Goal: Transaction & Acquisition: Purchase product/service

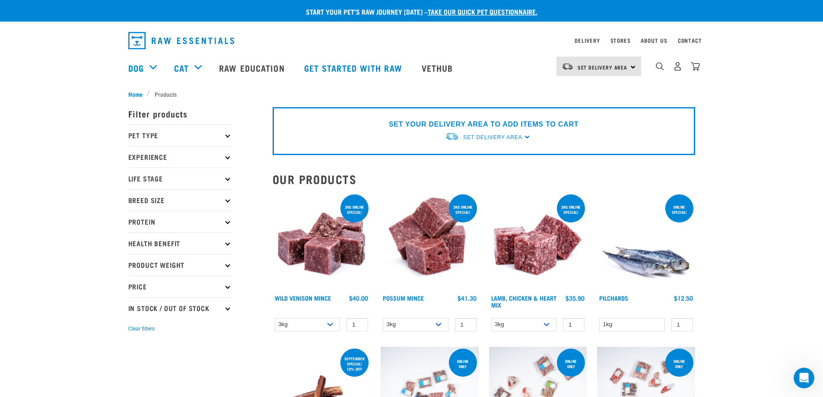
click at [228, 223] on icon at bounding box center [227, 221] width 5 height 5
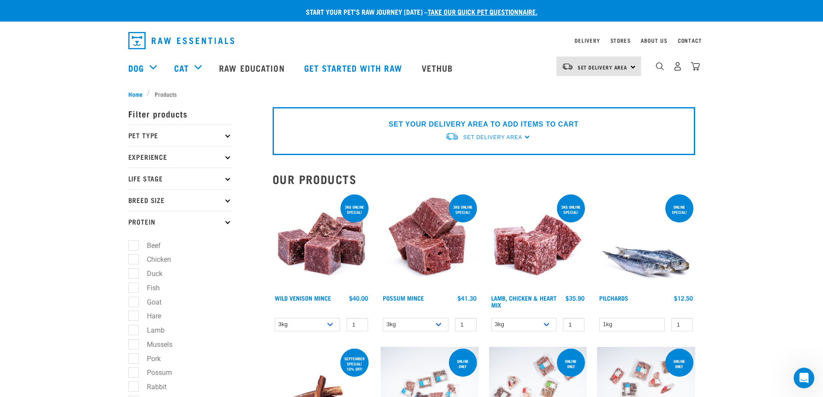
click at [228, 223] on icon at bounding box center [227, 221] width 5 height 5
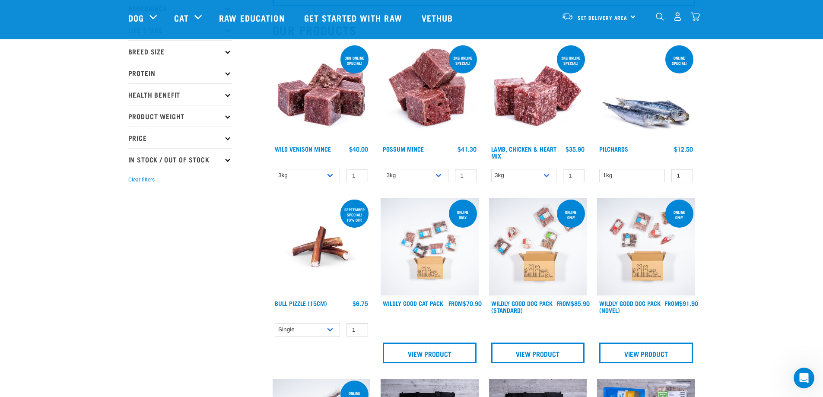
scroll to position [86, 0]
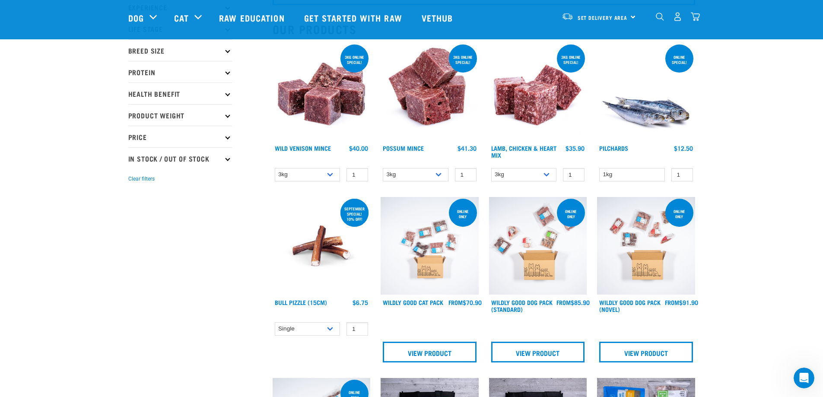
click at [222, 134] on p "Price" at bounding box center [180, 137] width 104 height 22
click at [223, 136] on p "Price" at bounding box center [180, 137] width 104 height 22
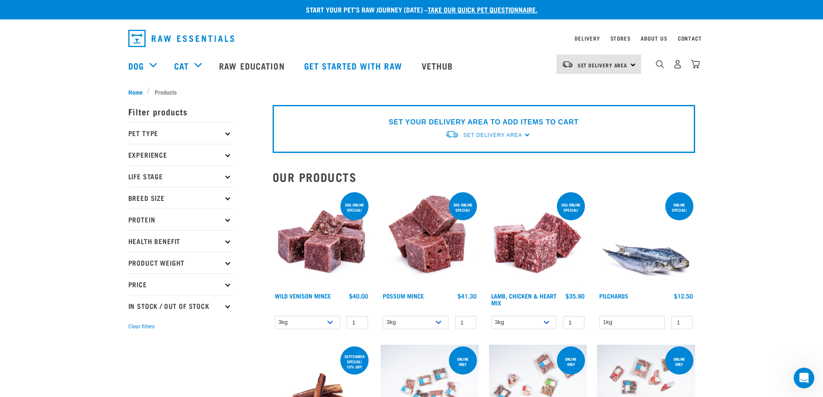
scroll to position [0, 0]
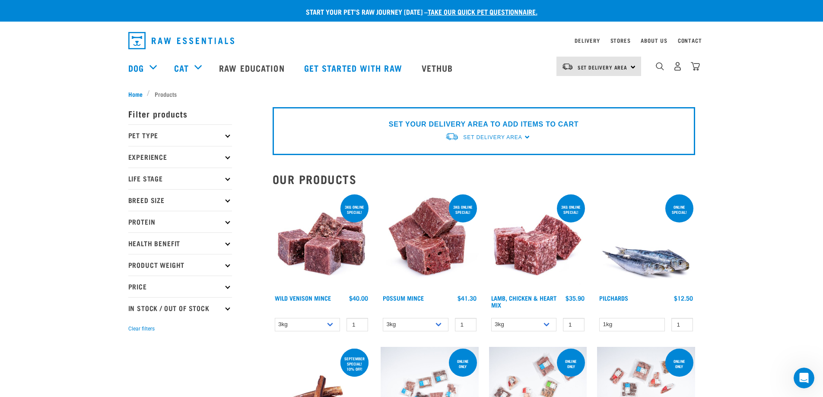
click at [228, 155] on icon at bounding box center [227, 157] width 5 height 5
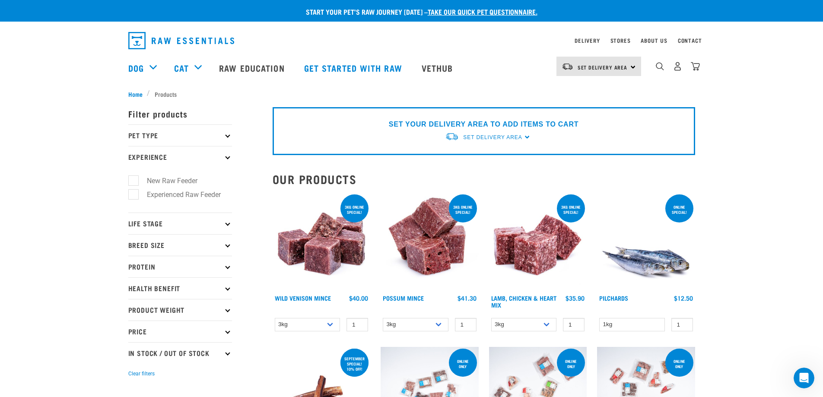
click at [226, 157] on icon at bounding box center [227, 157] width 5 height 5
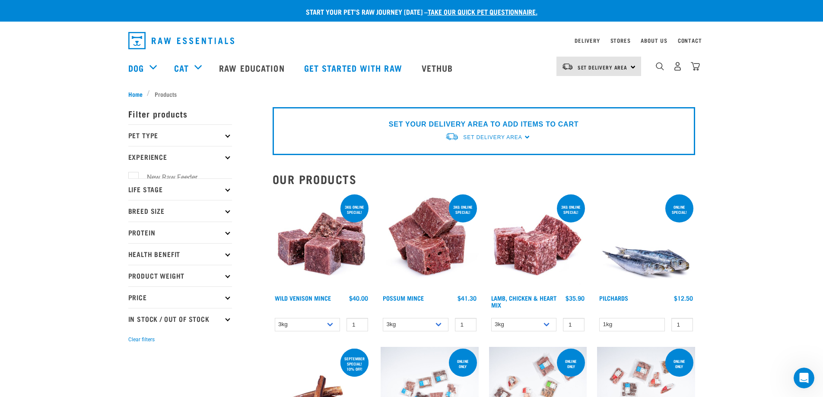
click at [225, 131] on p "Pet Type" at bounding box center [180, 135] width 104 height 22
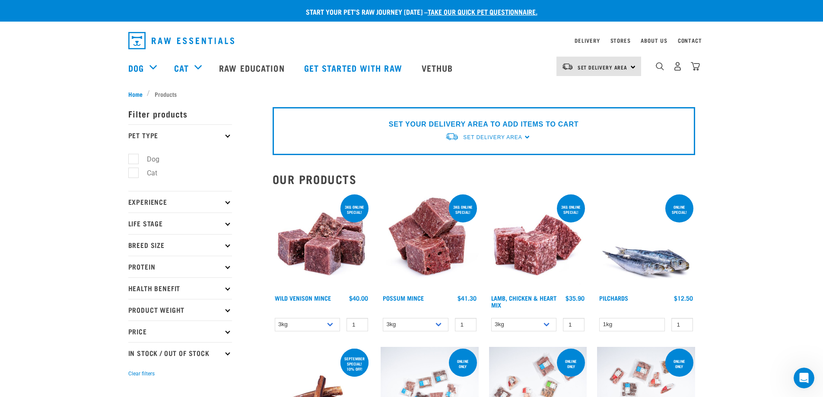
click at [226, 133] on p "Pet Type" at bounding box center [180, 135] width 104 height 22
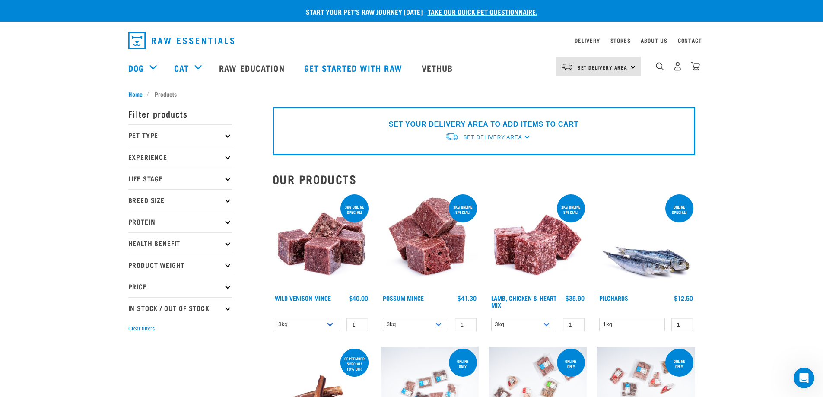
click at [223, 171] on p "Life Stage" at bounding box center [180, 179] width 104 height 22
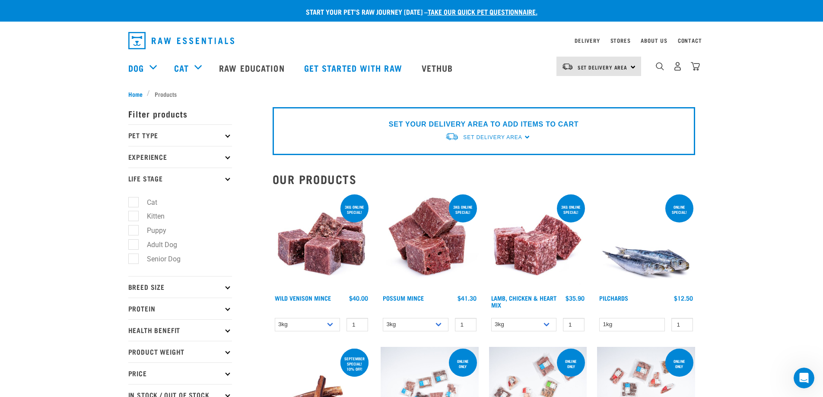
click at [225, 175] on p "Life Stage" at bounding box center [180, 179] width 104 height 22
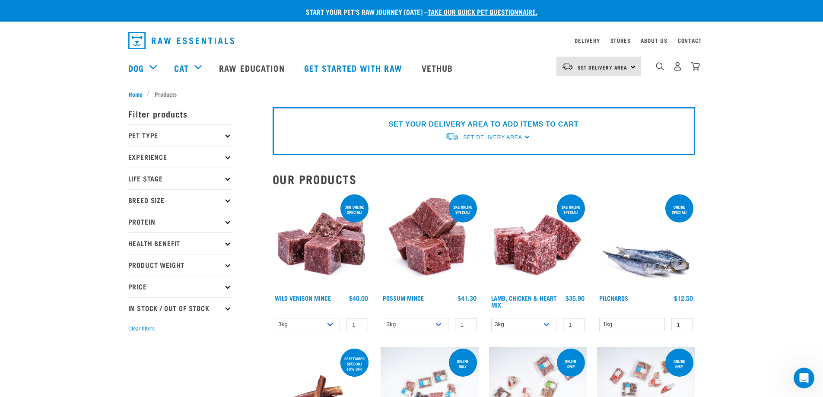
click at [221, 199] on p "Breed Size" at bounding box center [180, 200] width 104 height 22
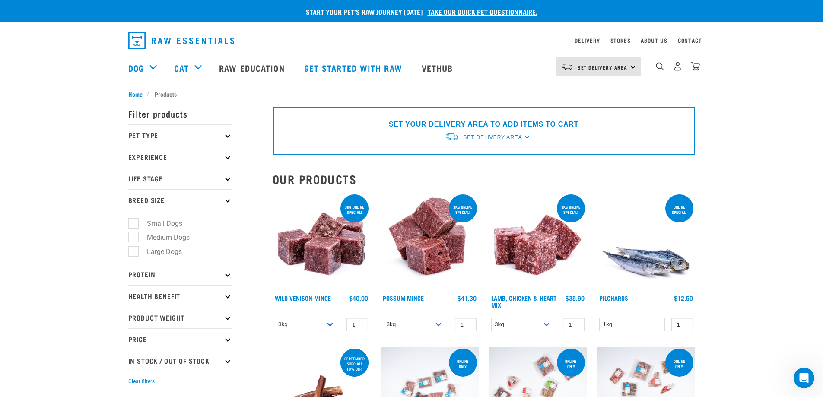
click at [225, 201] on p "Breed Size" at bounding box center [180, 200] width 104 height 22
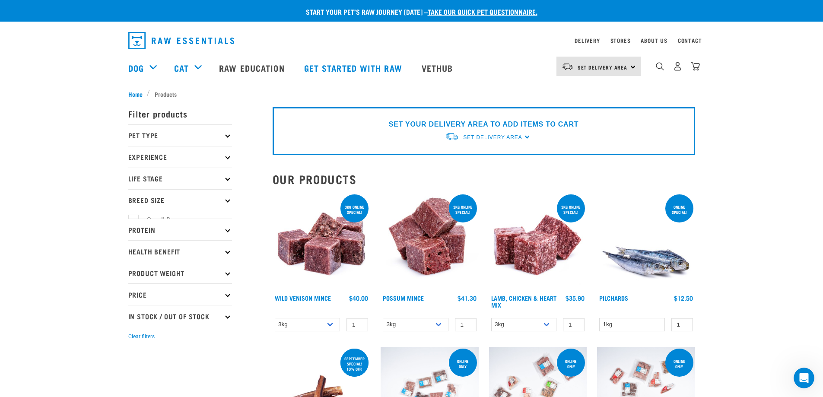
click at [225, 225] on p "Protein" at bounding box center [180, 230] width 104 height 22
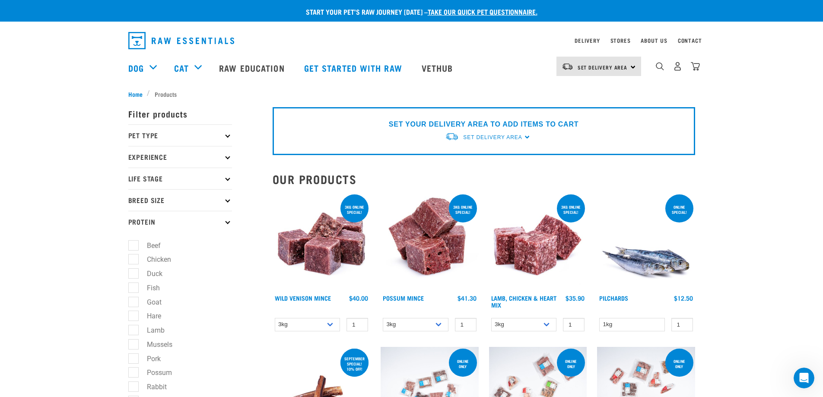
click at [138, 244] on label "Beef" at bounding box center [148, 245] width 31 height 11
click at [134, 244] on input "Beef" at bounding box center [131, 244] width 6 height 6
checkbox input "true"
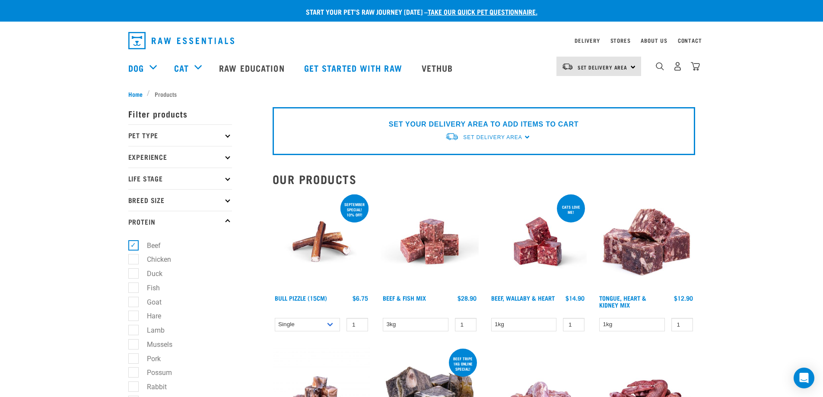
click at [133, 242] on label "Beef" at bounding box center [148, 245] width 31 height 11
click at [132, 242] on input "Beef" at bounding box center [131, 244] width 6 height 6
checkbox input "false"
click at [208, 218] on p "Protein" at bounding box center [180, 222] width 104 height 22
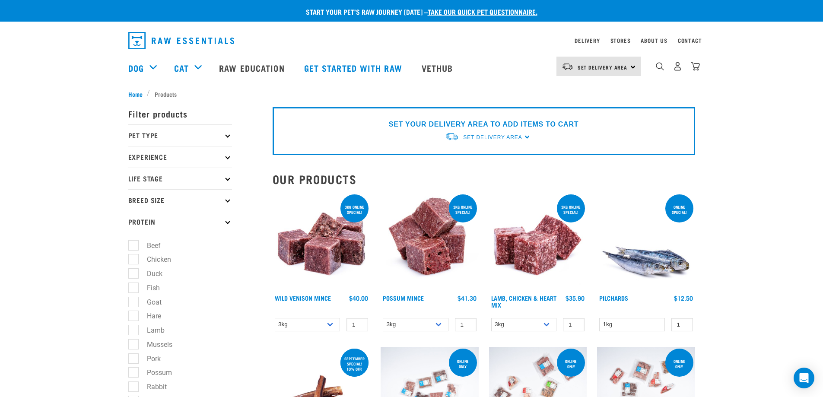
click at [225, 224] on p "Protein" at bounding box center [180, 222] width 104 height 22
